Goal: Task Accomplishment & Management: Use online tool/utility

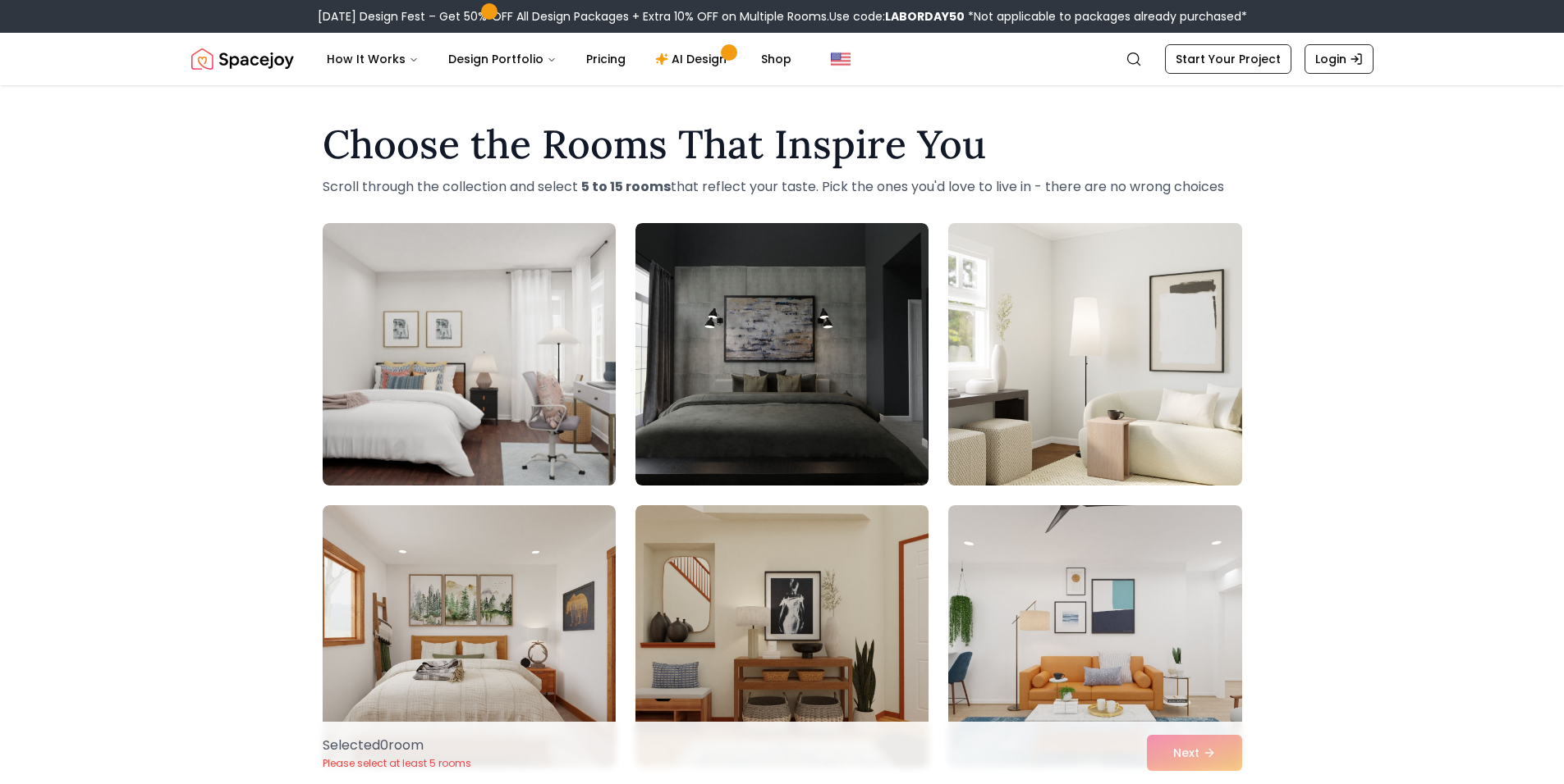
click at [1168, 329] on img at bounding box center [1095, 353] width 308 height 276
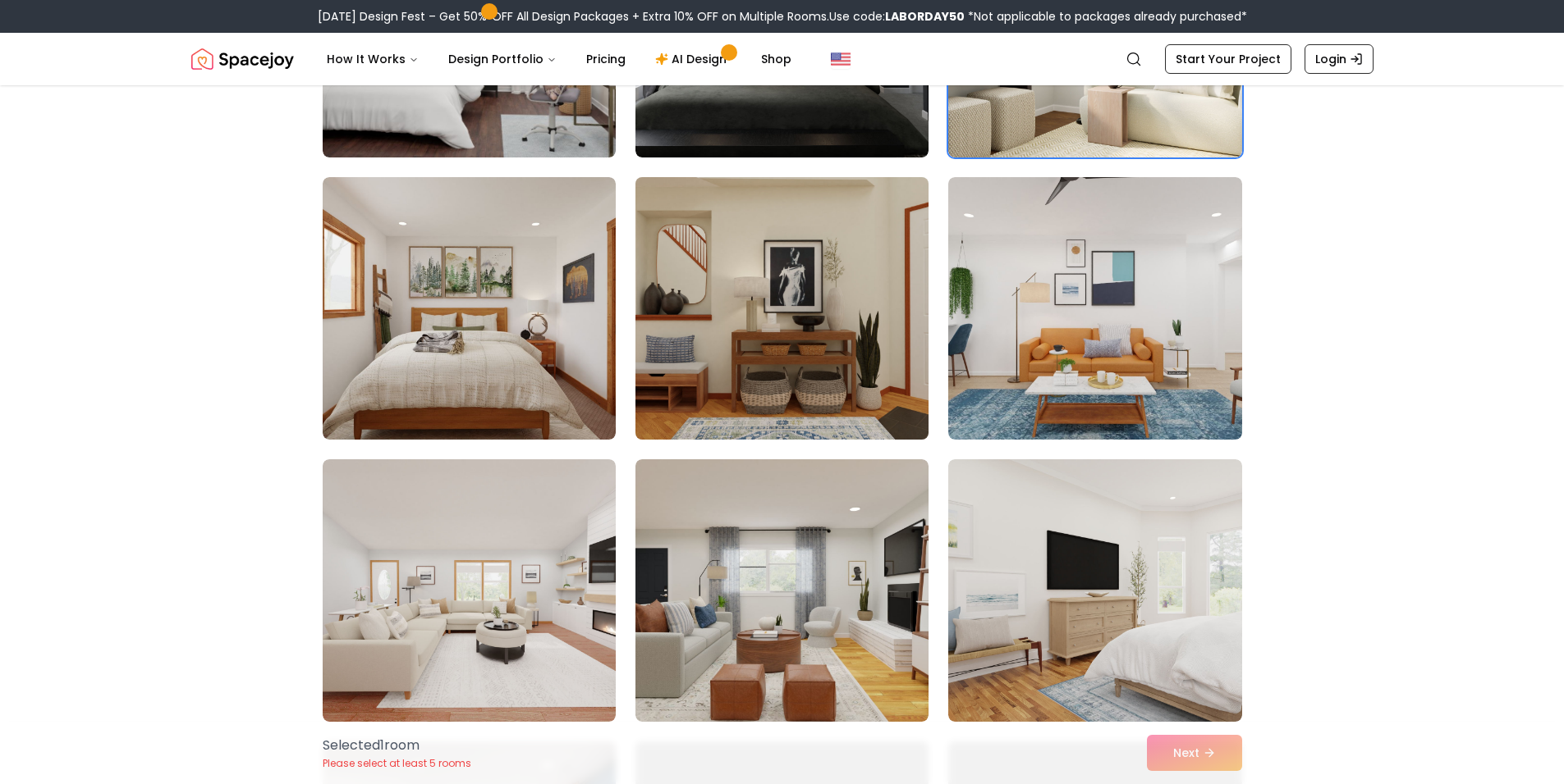
click at [783, 310] on img at bounding box center [782, 308] width 308 height 276
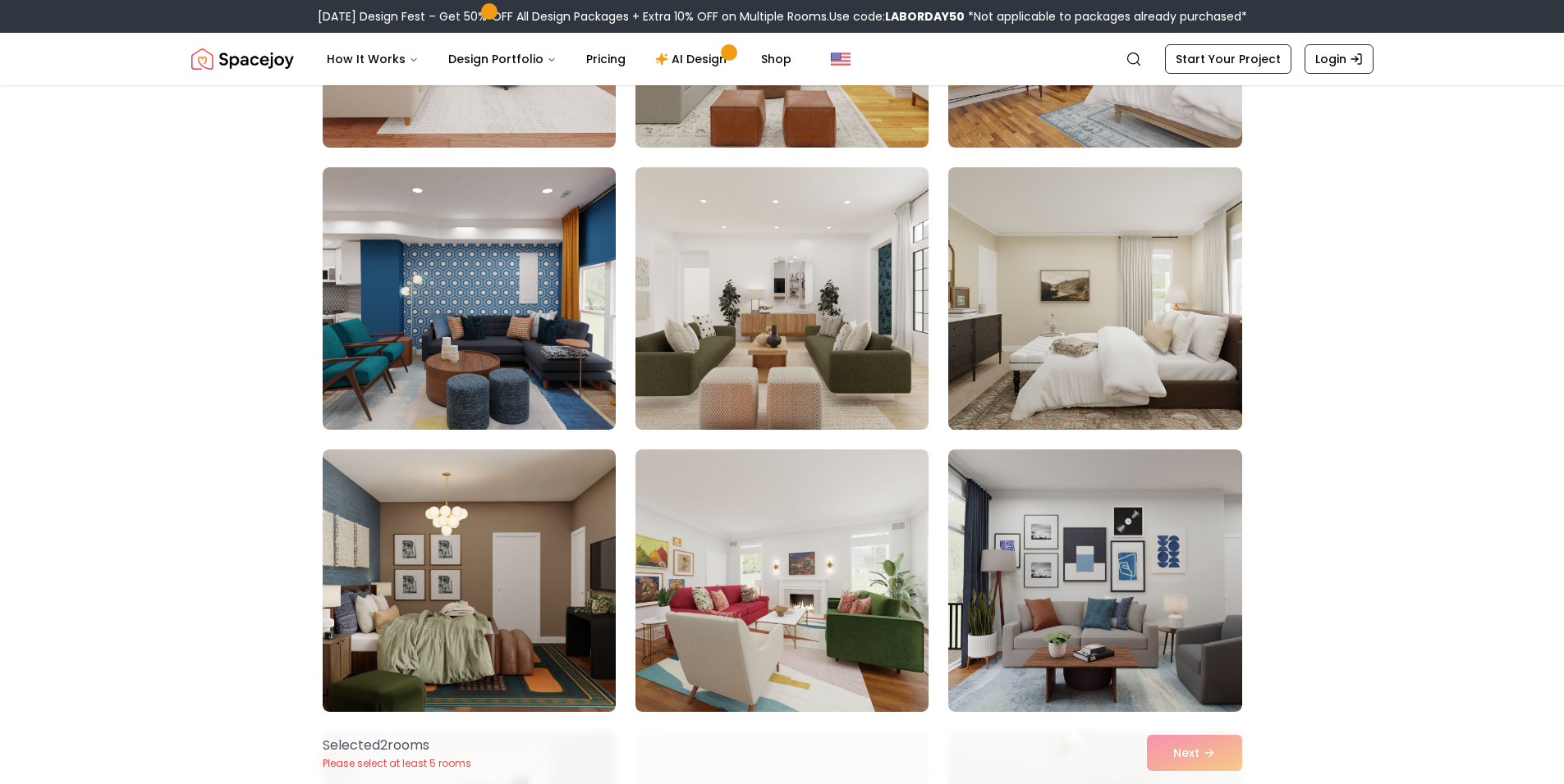
click at [1072, 330] on img at bounding box center [1095, 298] width 308 height 276
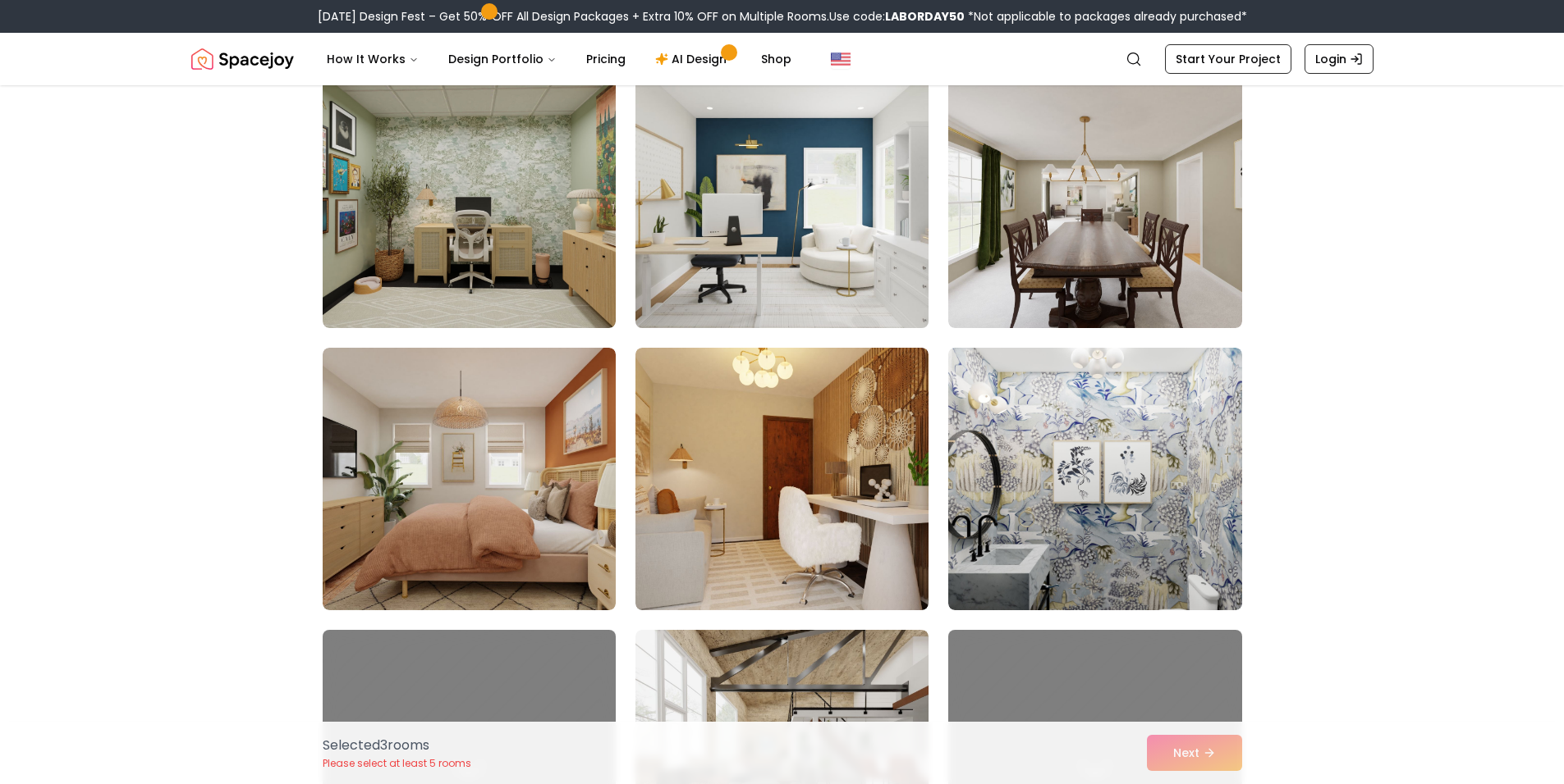
scroll to position [2708, 0]
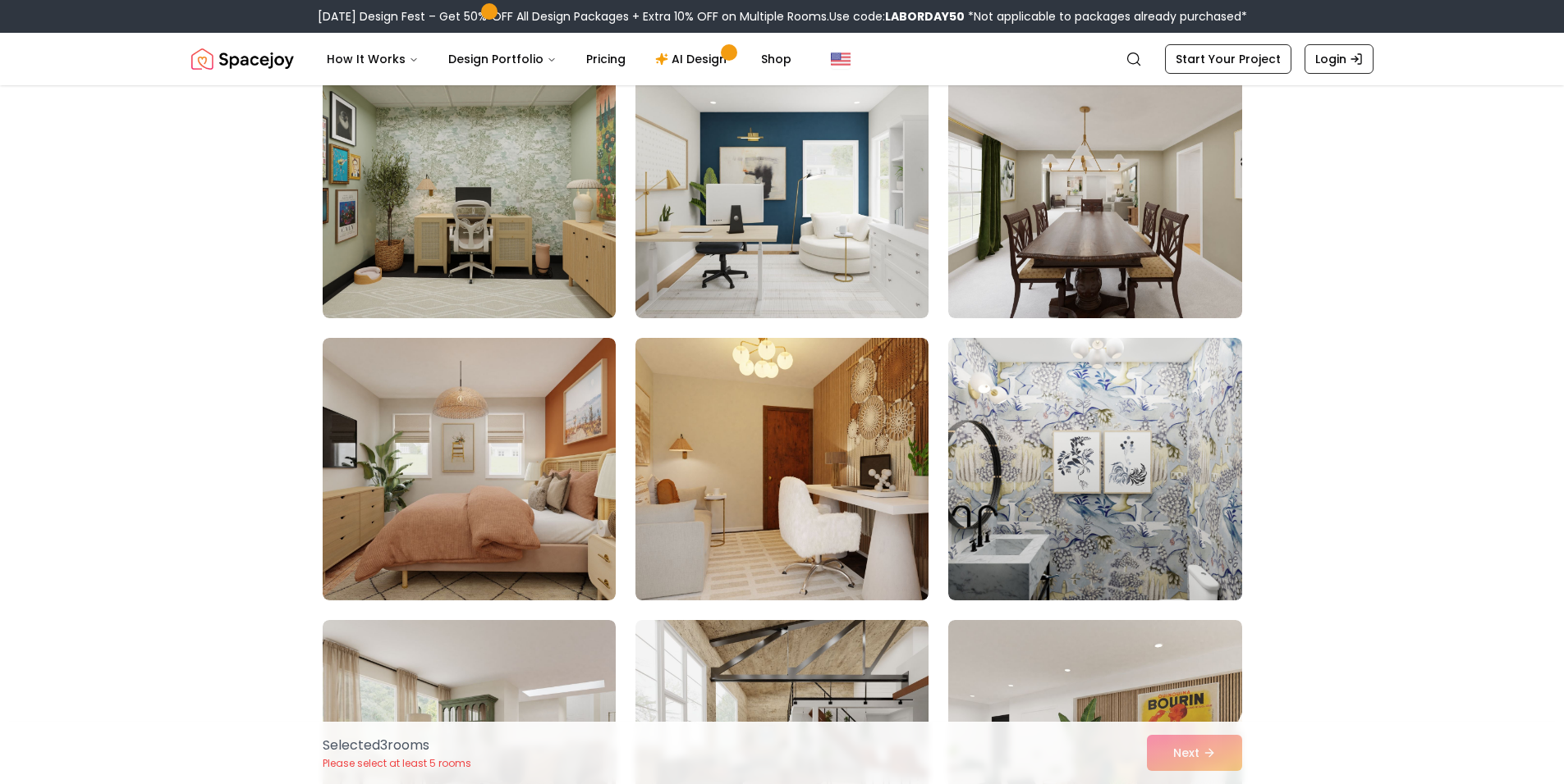
click at [1196, 759] on div "Selected 3 room s Please select at least 5 rooms Next" at bounding box center [782, 752] width 946 height 62
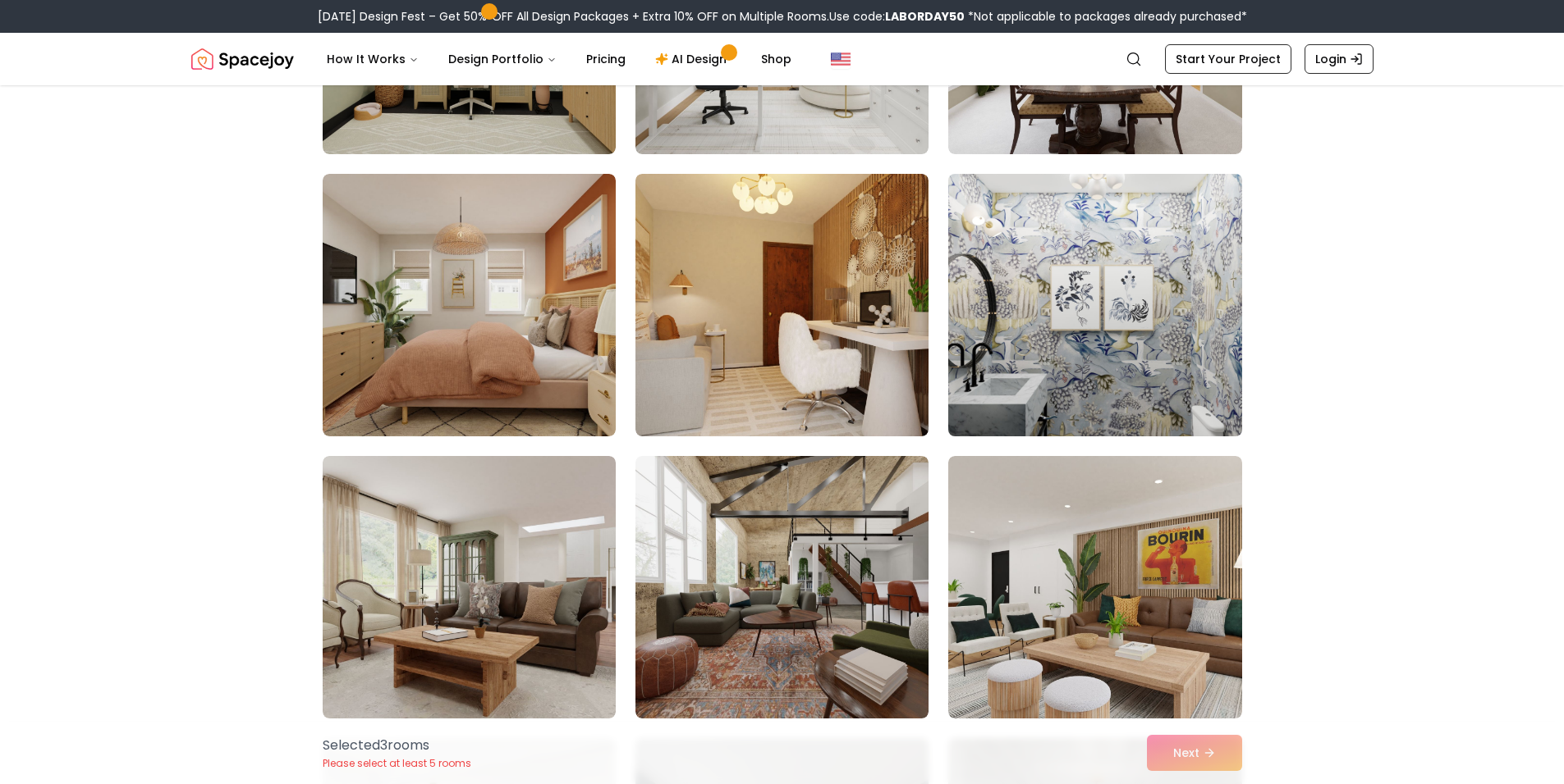
click at [1055, 406] on img at bounding box center [1095, 304] width 308 height 276
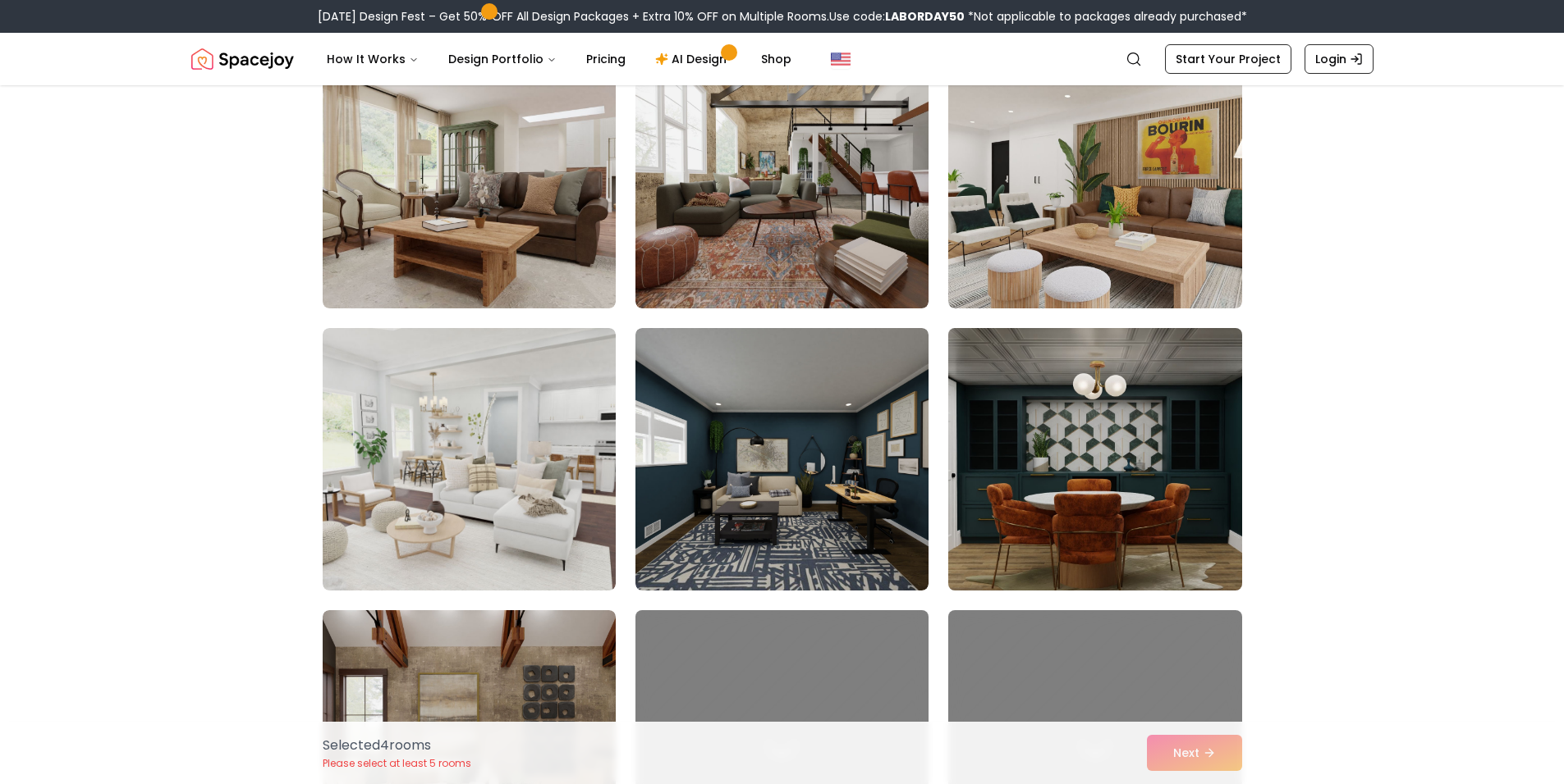
click at [1012, 414] on img at bounding box center [1095, 459] width 308 height 276
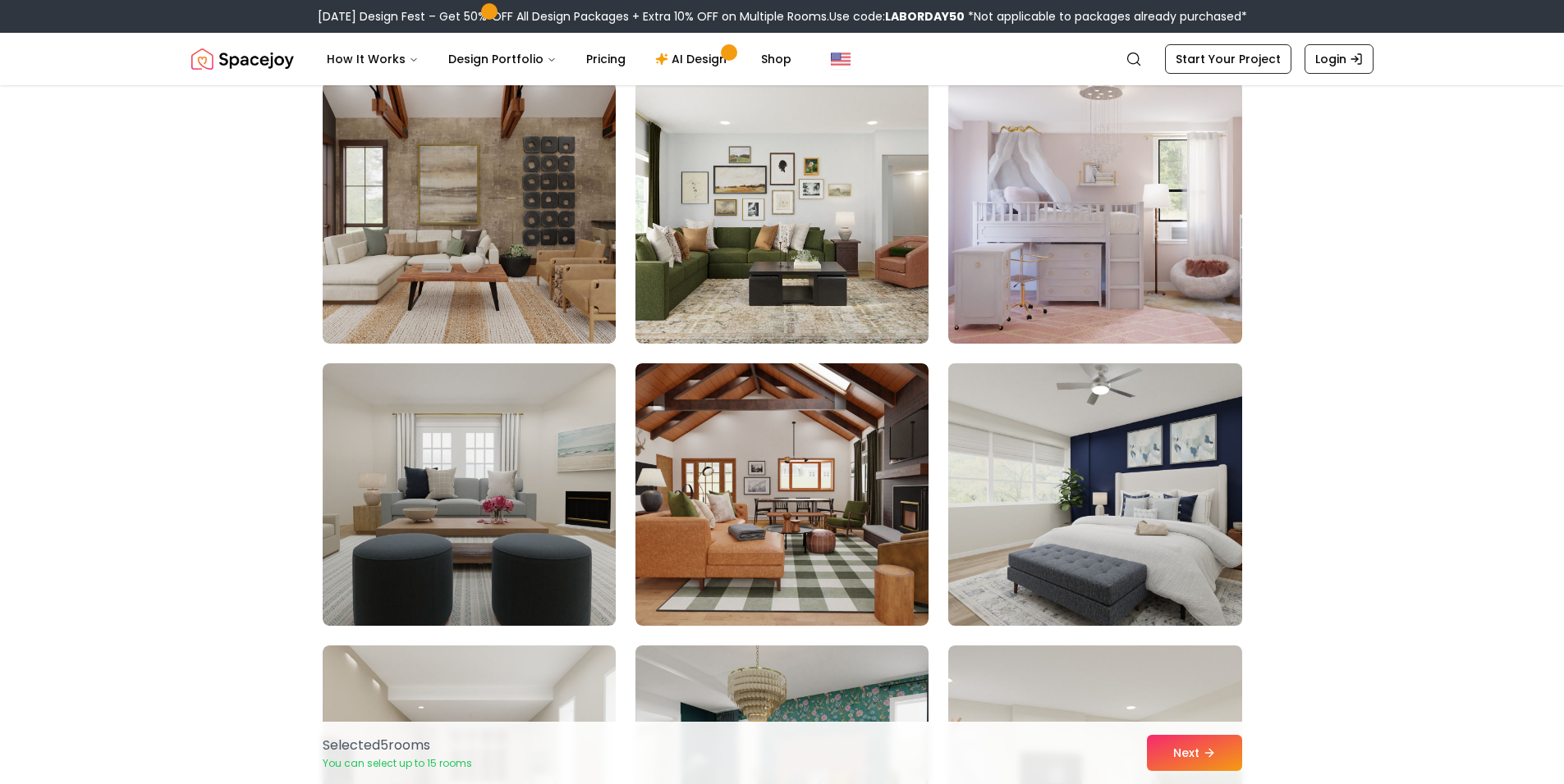
scroll to position [3857, 0]
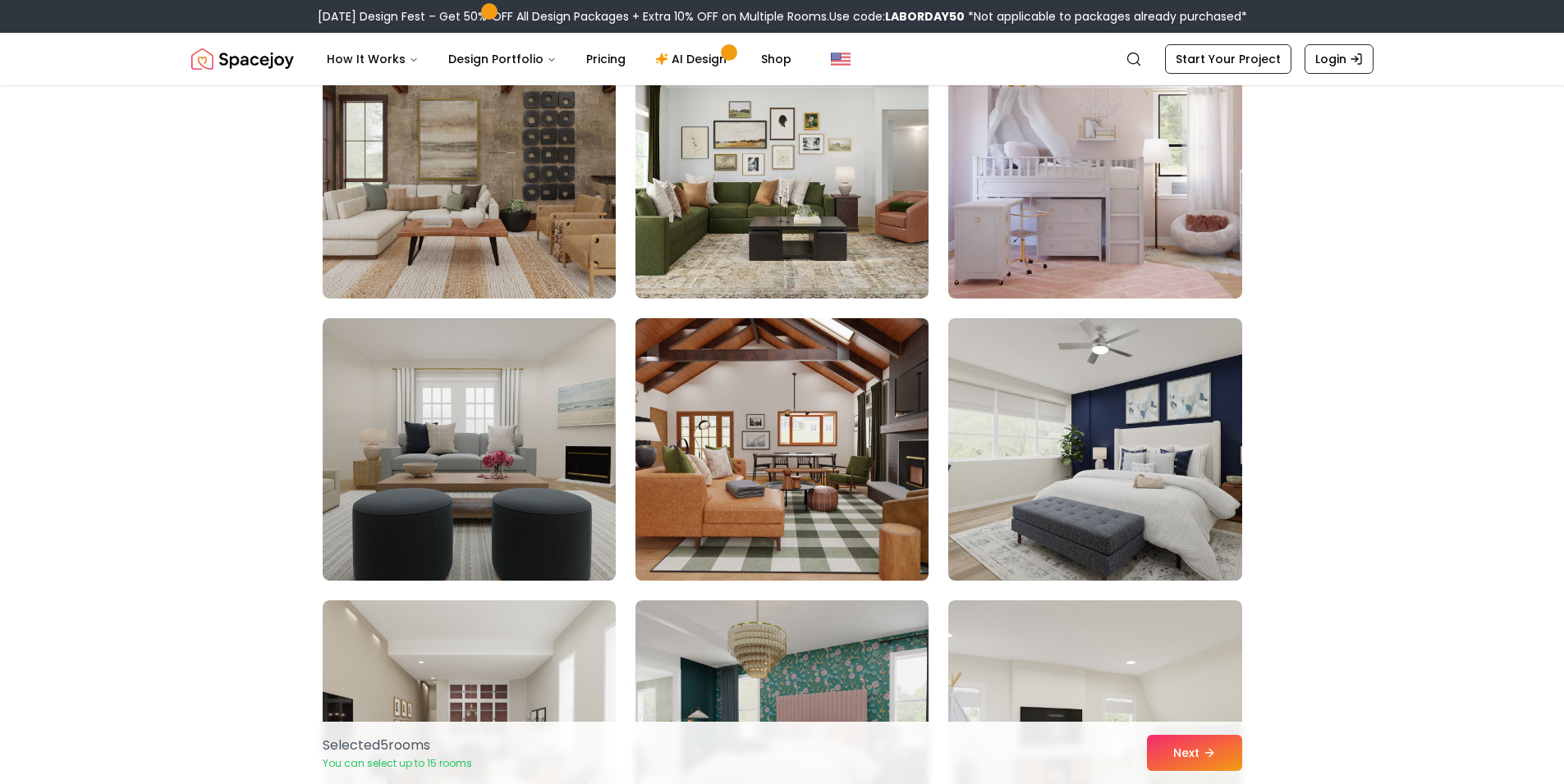
click at [845, 518] on img at bounding box center [782, 449] width 308 height 276
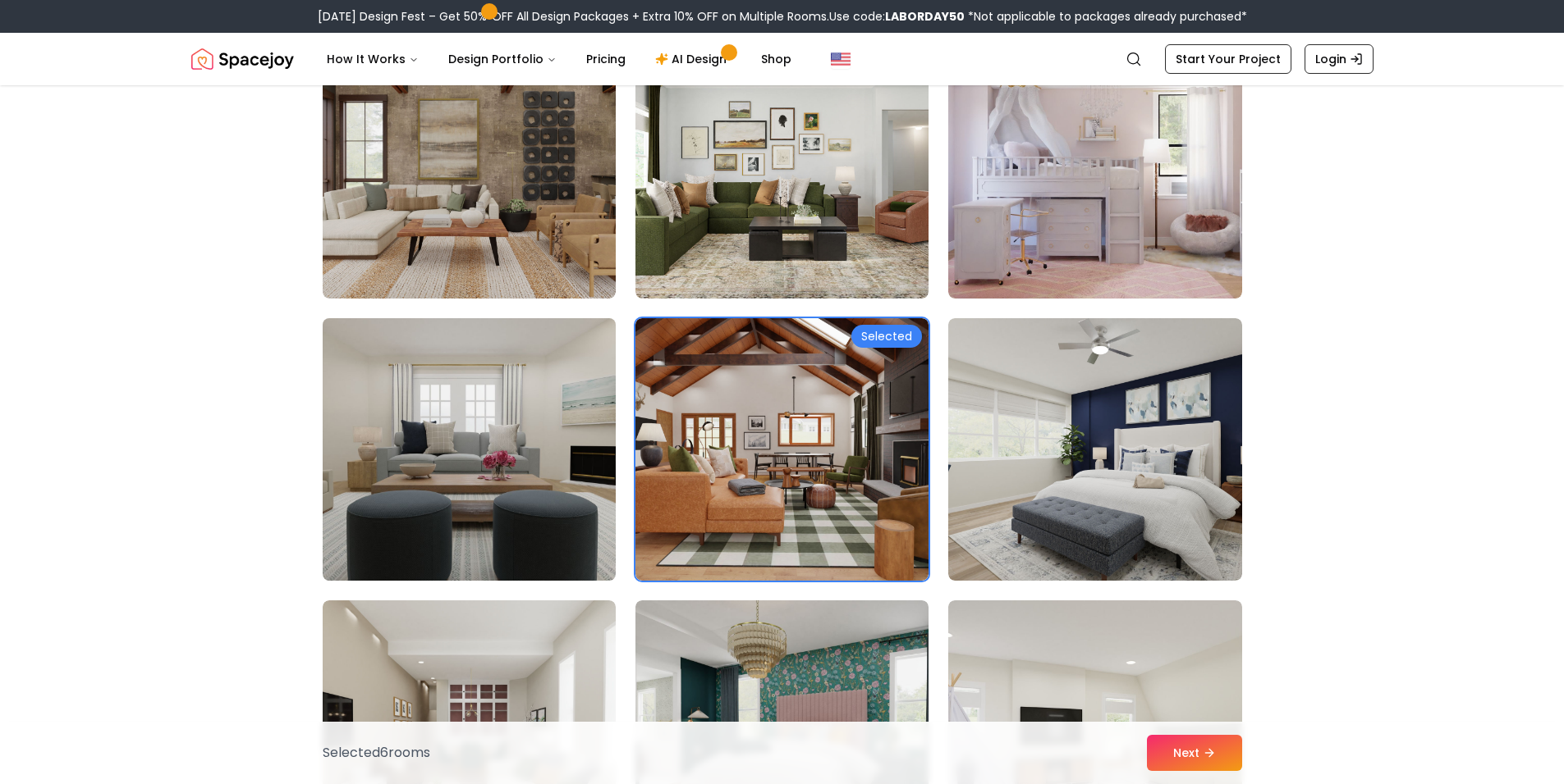
click at [472, 490] on img at bounding box center [470, 449] width 308 height 276
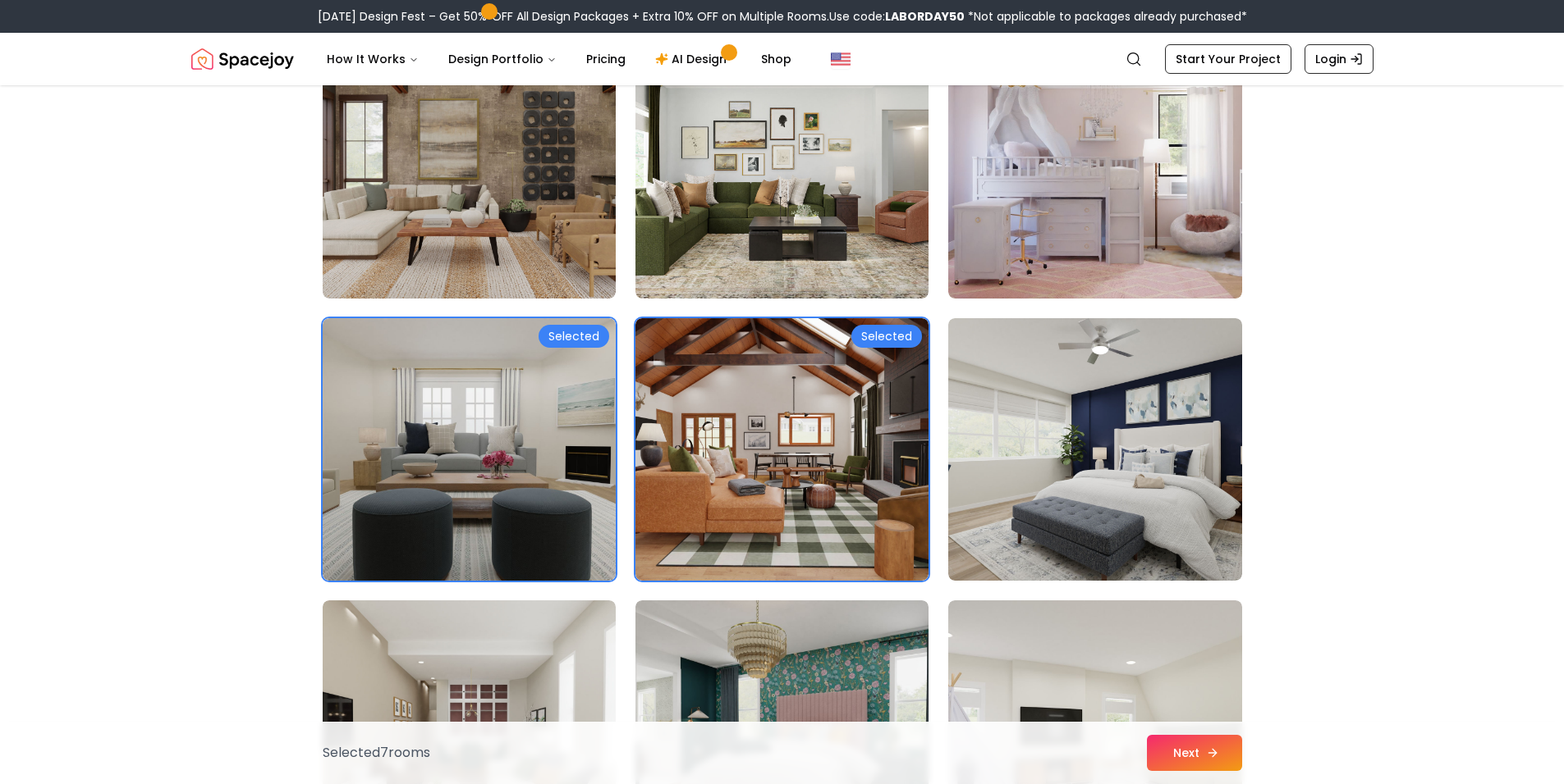
click at [1196, 755] on button "Next" at bounding box center [1195, 752] width 96 height 36
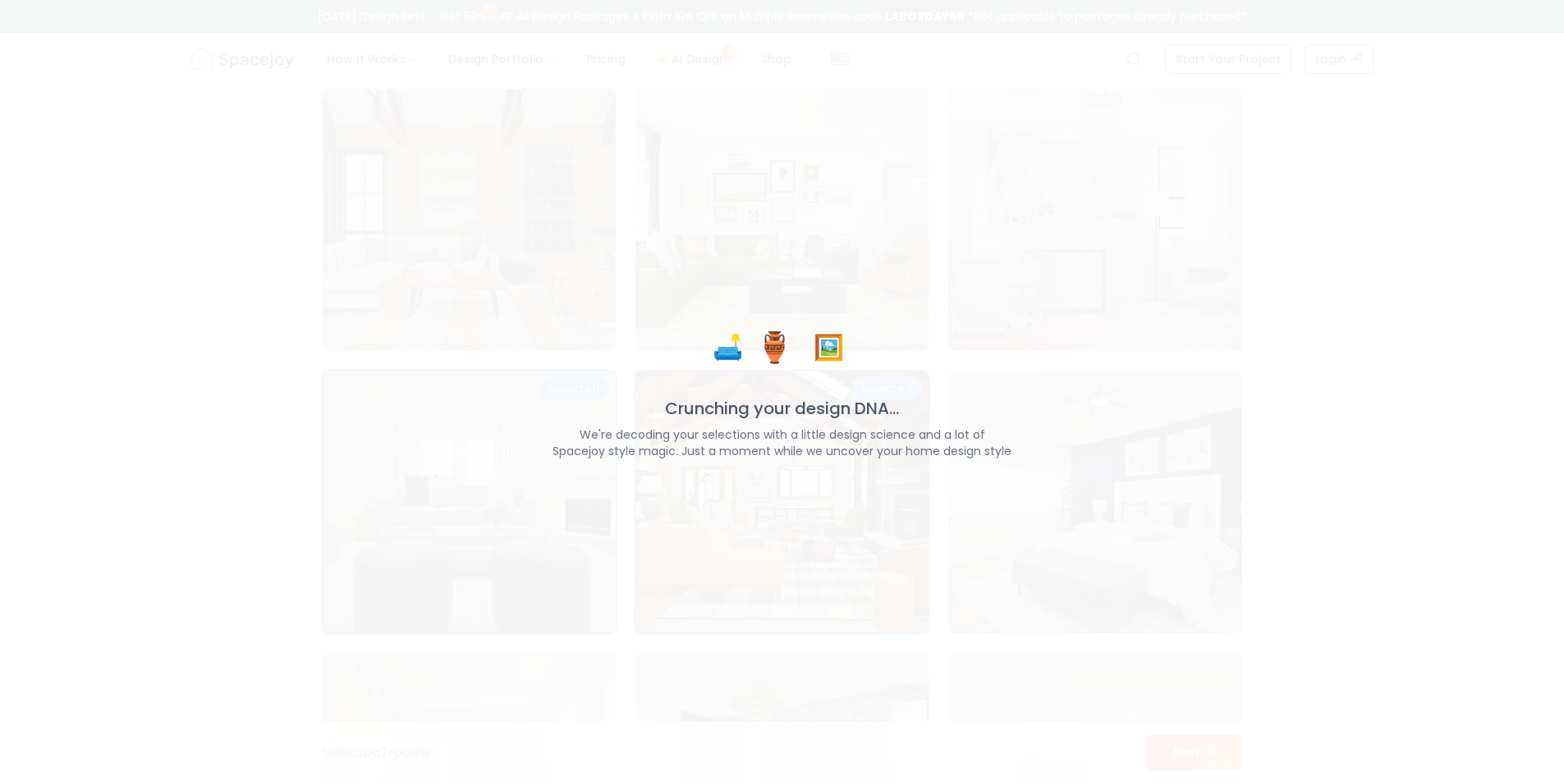
scroll to position [3909, 0]
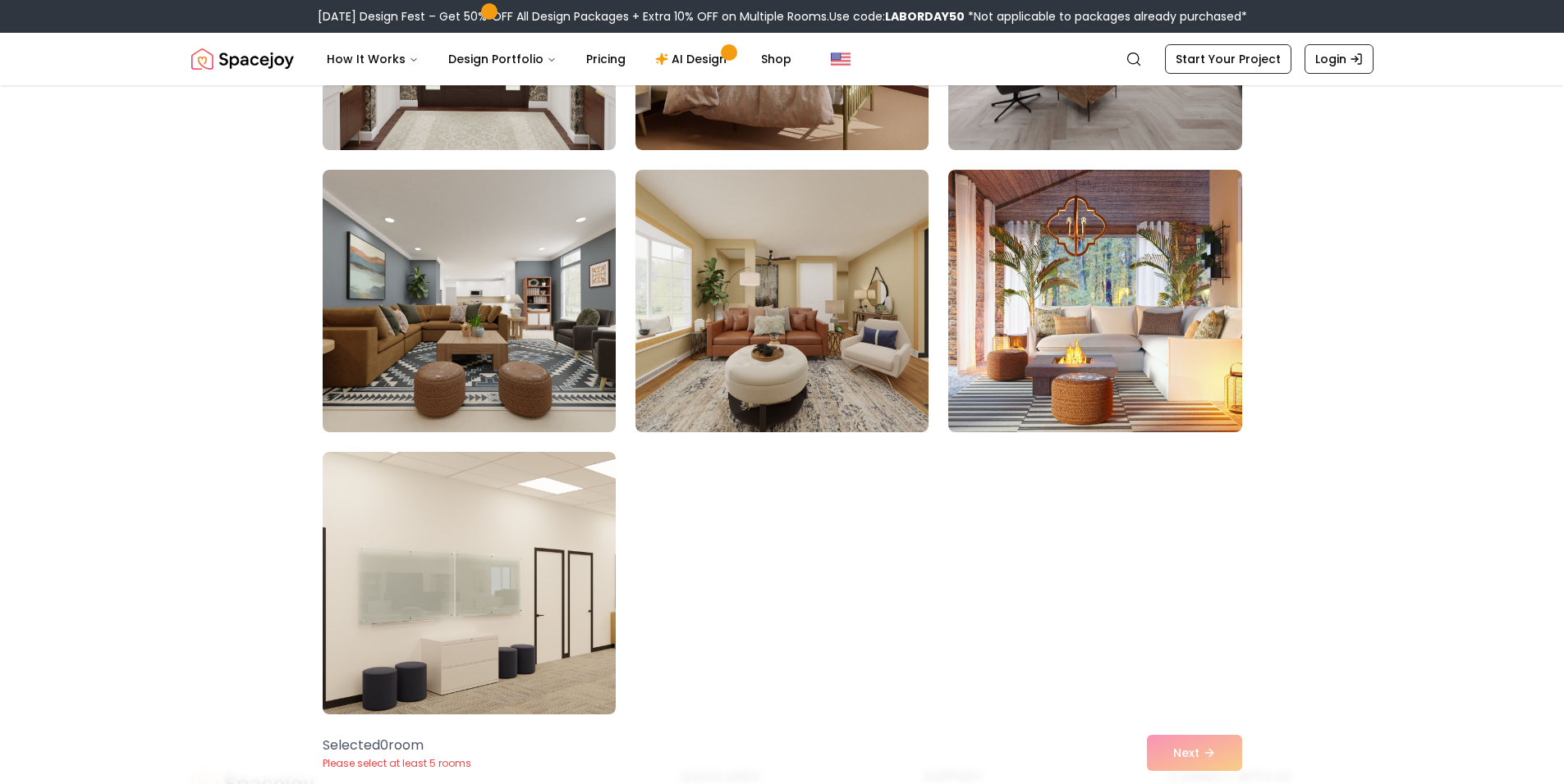
scroll to position [9122, 0]
